Goal: Obtain resource: Obtain resource

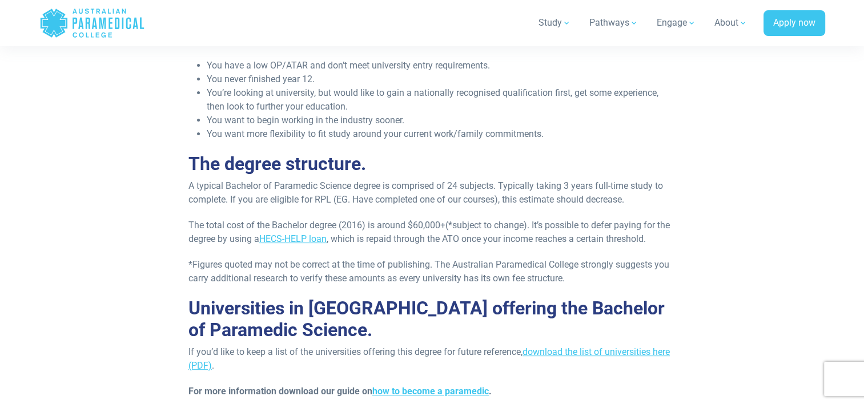
scroll to position [495, 0]
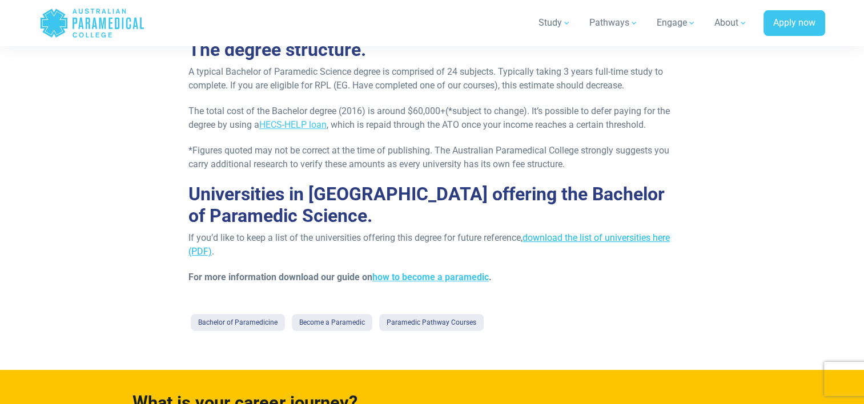
click at [625, 237] on link "download the list of universities here (PDF)" at bounding box center [428, 244] width 481 height 25
click at [295, 319] on link "Become a Paramedic" at bounding box center [332, 322] width 80 height 17
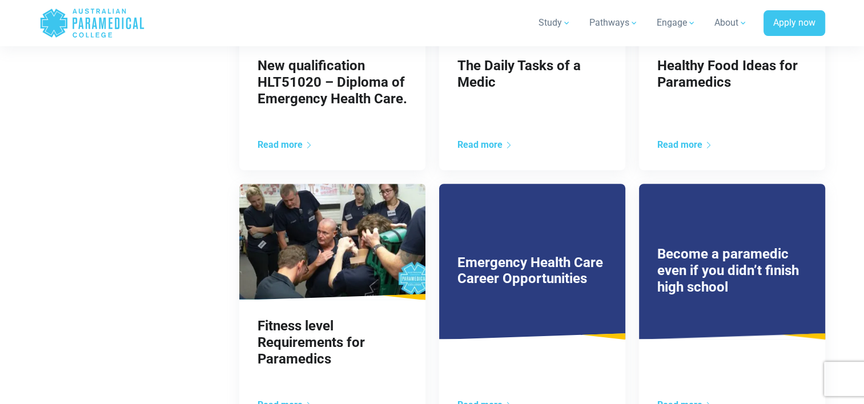
scroll to position [970, 0]
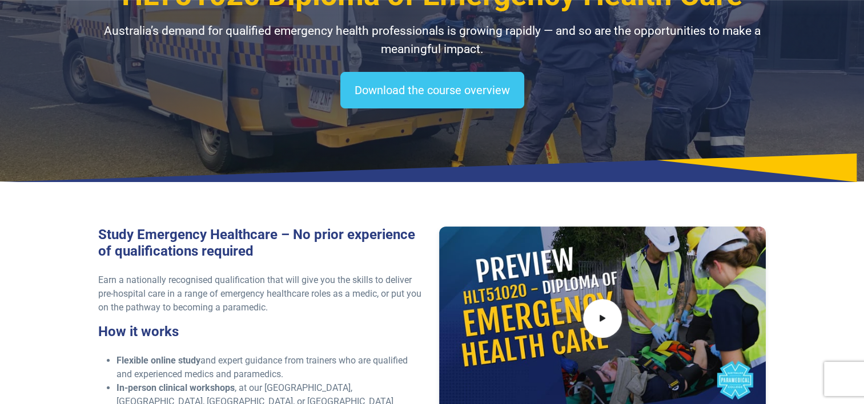
scroll to position [171, 0]
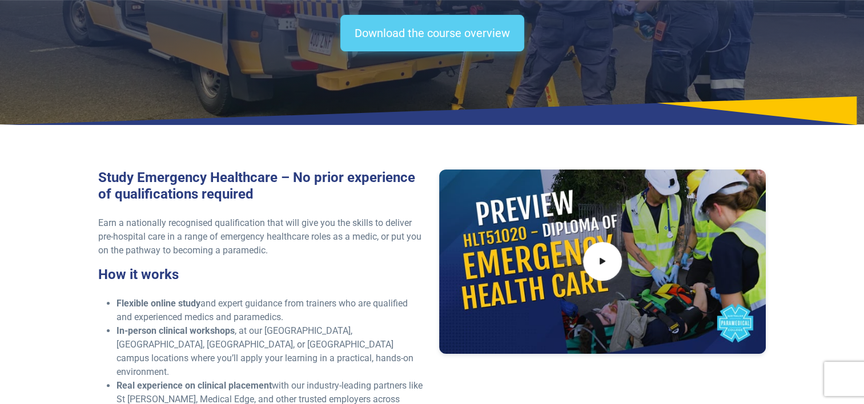
click at [471, 35] on link "Download the course overview" at bounding box center [432, 33] width 184 height 37
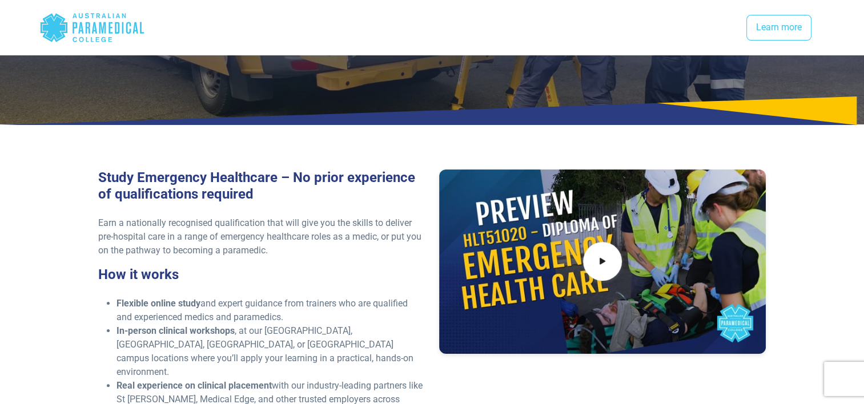
scroll to position [1516, 0]
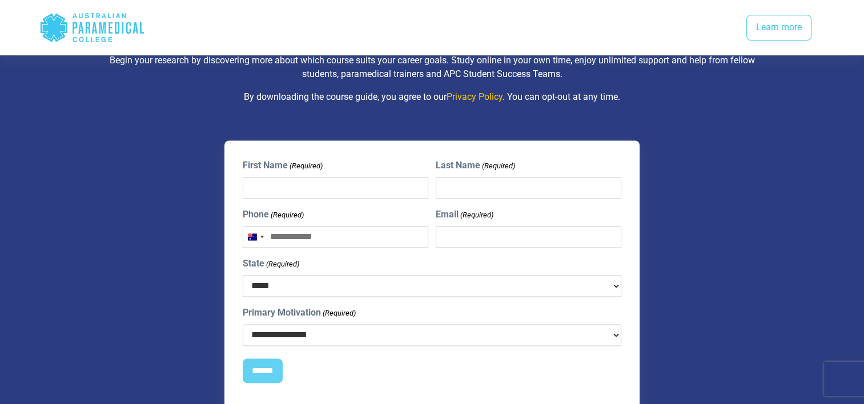
click at [302, 192] on div "**********" at bounding box center [432, 252] width 379 height 187
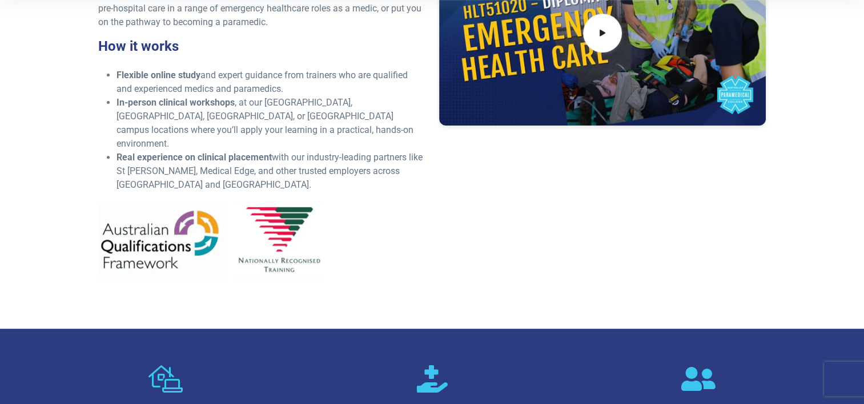
scroll to position [285, 0]
